Goal: Task Accomplishment & Management: Manage account settings

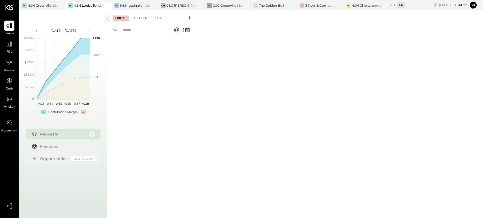
click at [141, 20] on div "For Client" at bounding box center [141, 17] width 22 height 5
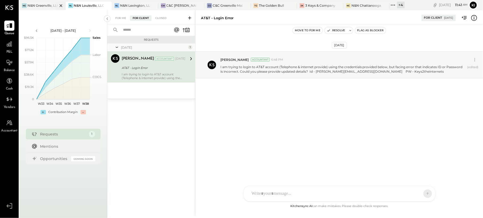
click at [49, 8] on div at bounding box center [56, 6] width 19 height 8
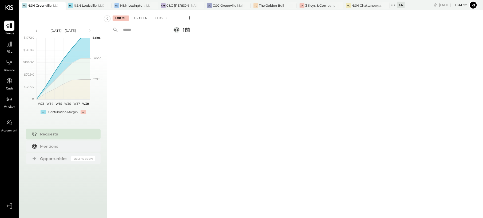
click at [141, 17] on div "For Client" at bounding box center [141, 17] width 22 height 5
click at [222, 6] on div "C&C Greenville Main, LLC" at bounding box center [228, 5] width 30 height 5
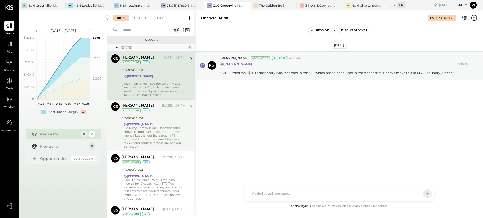
click at [150, 140] on div "3rd Party Commission - Doordash sales show no significant change month-over-mon…" at bounding box center [155, 137] width 62 height 22
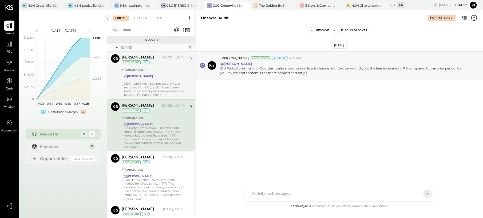
click at [140, 86] on div "6136 – Uniforms - $20 reclass entry was recorded in this GL, which hasn’t been …" at bounding box center [154, 89] width 61 height 15
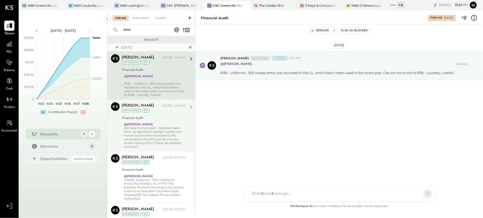
click at [153, 136] on div "3rd Party Commission - Doordash sales show no significant change month-over-mon…" at bounding box center [155, 137] width 62 height 22
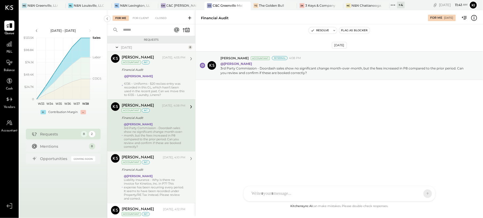
click at [159, 187] on div "Liability Insurance - Why is there no invoice for Kinetixx, Inc. in P7? This ex…" at bounding box center [155, 189] width 62 height 22
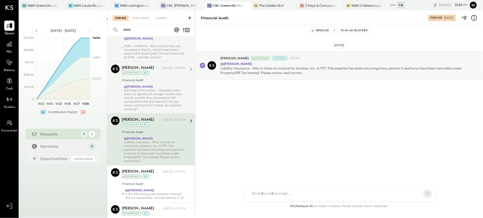
scroll to position [71, 0]
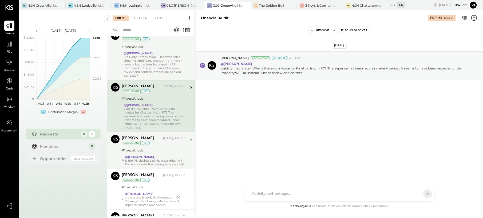
click at [170, 157] on div "@[PERSON_NAME] Is the P8 closing cash balance missing? Did we request the closi…" at bounding box center [155, 160] width 60 height 11
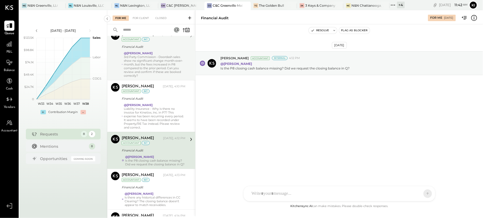
scroll to position [107, 0]
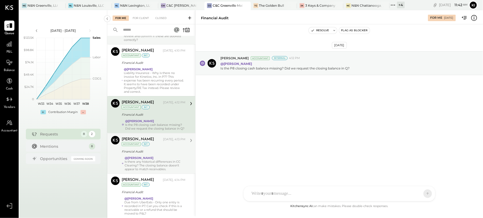
click at [157, 168] on div "Is there any historical differences in CC Clearing? The closing balance doesn’t…" at bounding box center [155, 165] width 61 height 11
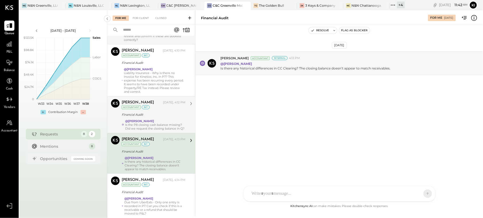
click at [152, 128] on div "Is the P8 closing cash balance missing? Did we request the closing balance in Q?" at bounding box center [155, 126] width 60 height 7
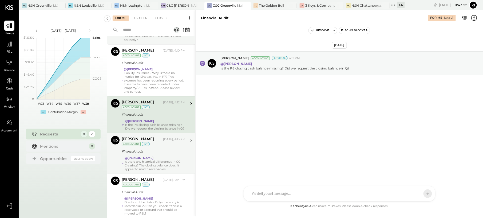
click at [132, 165] on div "Is there any historical differences in CC Clearing? The closing balance doesn’t…" at bounding box center [155, 165] width 61 height 11
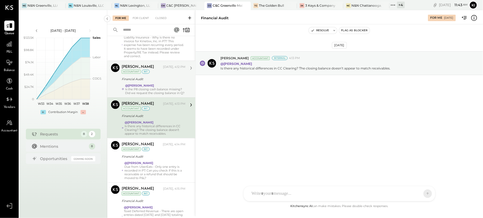
scroll to position [178, 0]
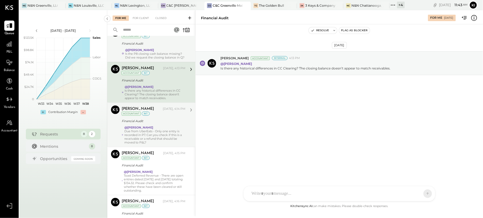
click at [158, 133] on div "@[PERSON_NAME] Due from UberEats - Only one entry is recorded in P7. Can you ch…" at bounding box center [154, 134] width 61 height 19
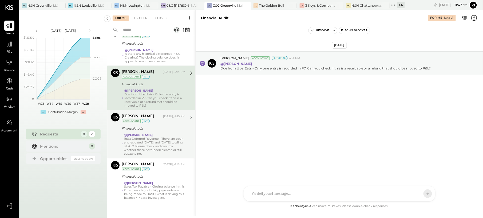
scroll to position [220, 0]
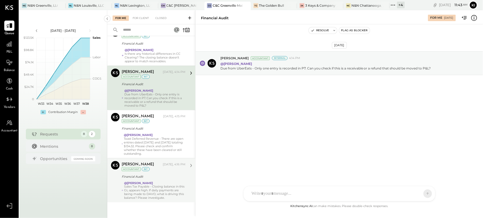
click at [154, 191] on div "Sales Tax Payable - Closing balance in this GL appears high. If daily payments …" at bounding box center [154, 192] width 61 height 15
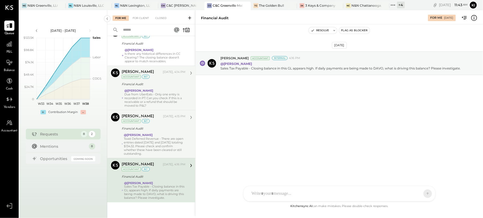
click at [160, 141] on div "Toast Deferred Revenue - There are open entries dated [DATE] and [DATE] totalin…" at bounding box center [155, 146] width 62 height 19
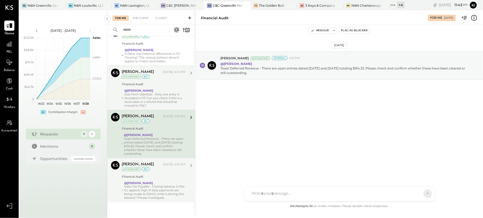
click at [134, 184] on strong "@[PERSON_NAME]" at bounding box center [138, 183] width 29 height 4
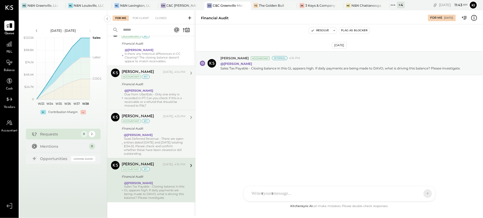
click at [135, 144] on div "Toast Deferred Revenue - There are open entries dated [DATE] and [DATE] totalin…" at bounding box center [155, 146] width 62 height 19
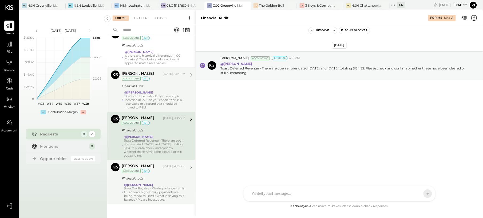
scroll to position [220, 0]
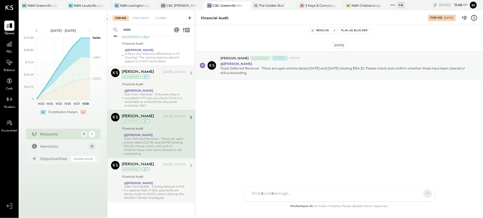
click at [158, 190] on div "Sales Tax Payable - Closing balance in this GL appears high. If daily payments …" at bounding box center [154, 192] width 61 height 15
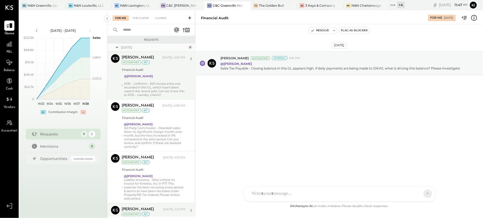
click at [148, 90] on div "6136 – Uniforms - $20 reclass entry was recorded in this GL, which hasn’t been …" at bounding box center [154, 89] width 61 height 15
